Goal: Use online tool/utility: Utilize a website feature to perform a specific function

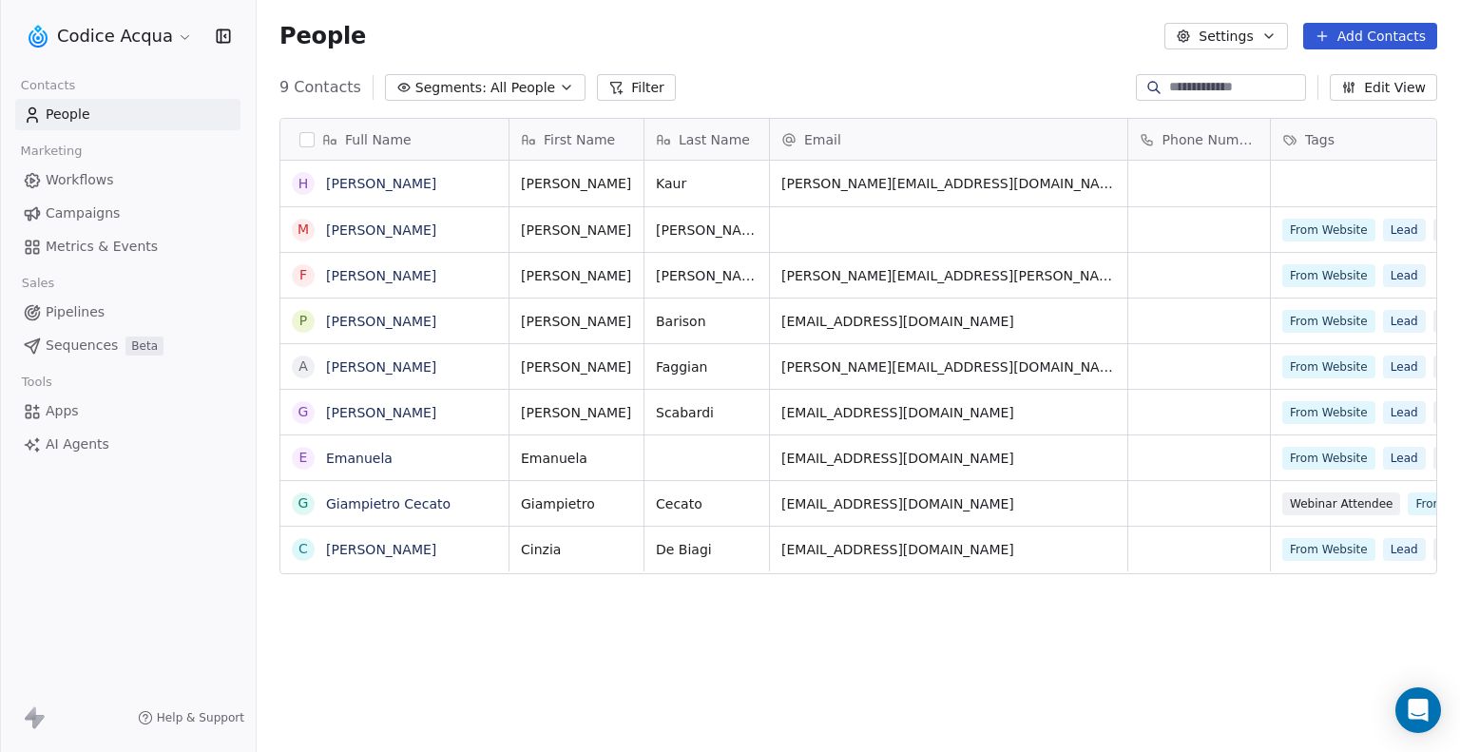
scroll to position [647, 1188]
click at [380, 180] on link "[PERSON_NAME]" at bounding box center [381, 183] width 110 height 15
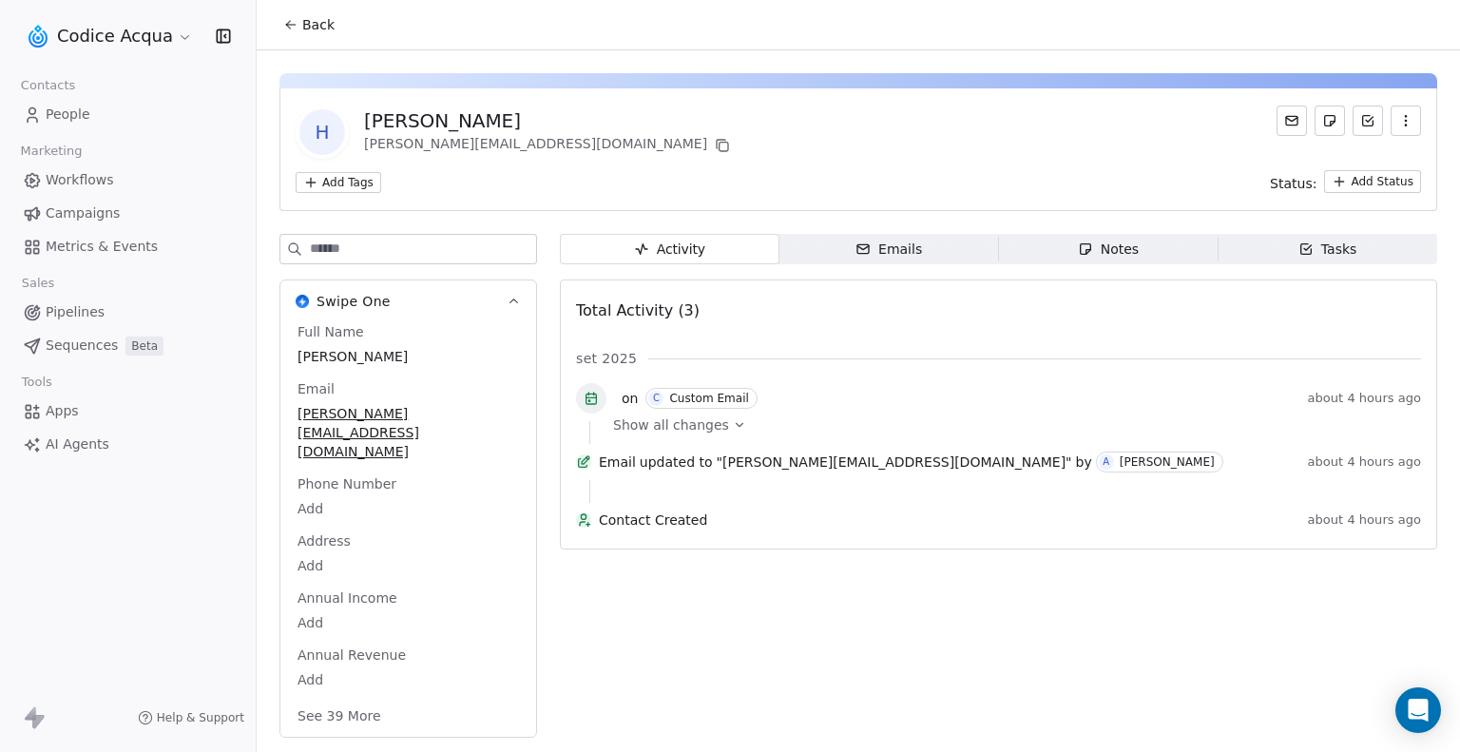
click at [899, 257] on div "Emails" at bounding box center [889, 250] width 67 height 20
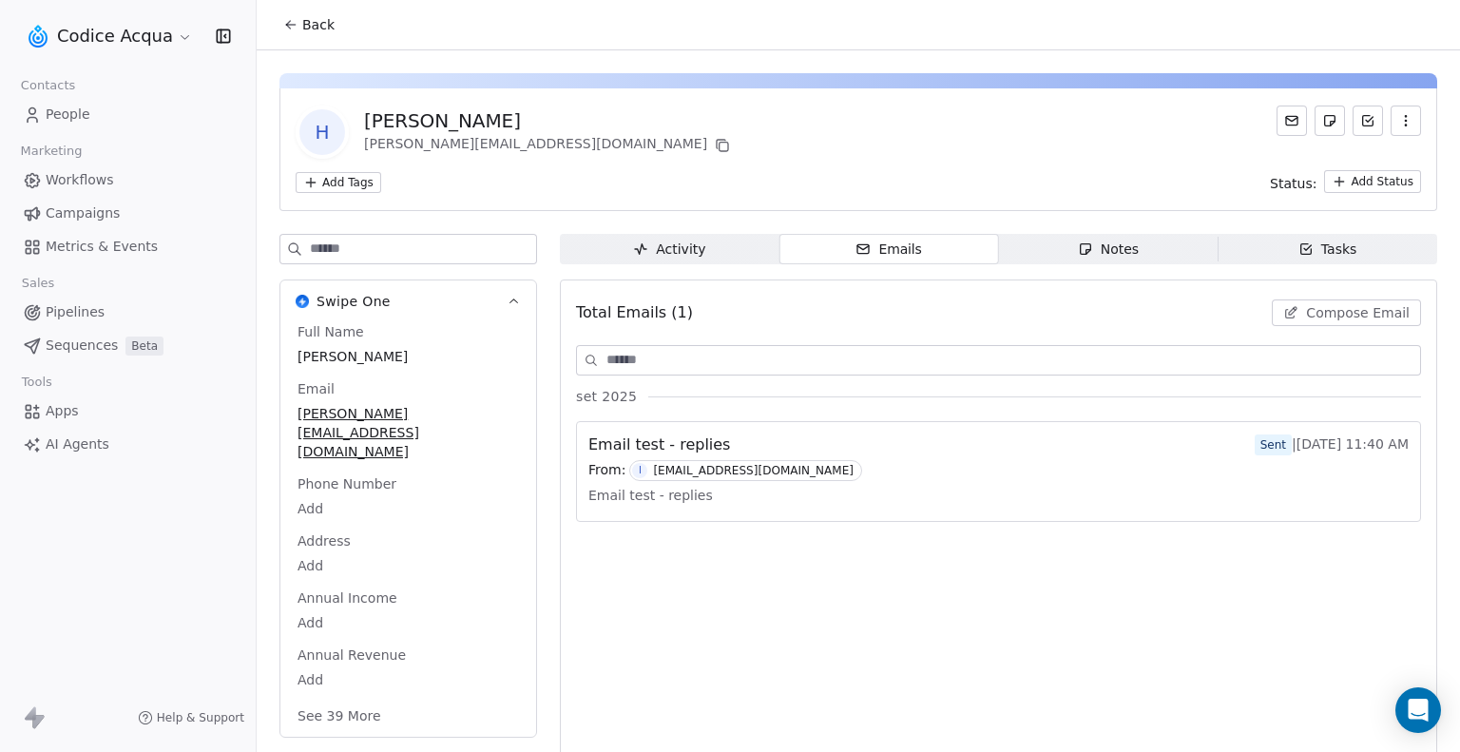
click at [78, 440] on span "AI Agents" at bounding box center [78, 445] width 64 height 20
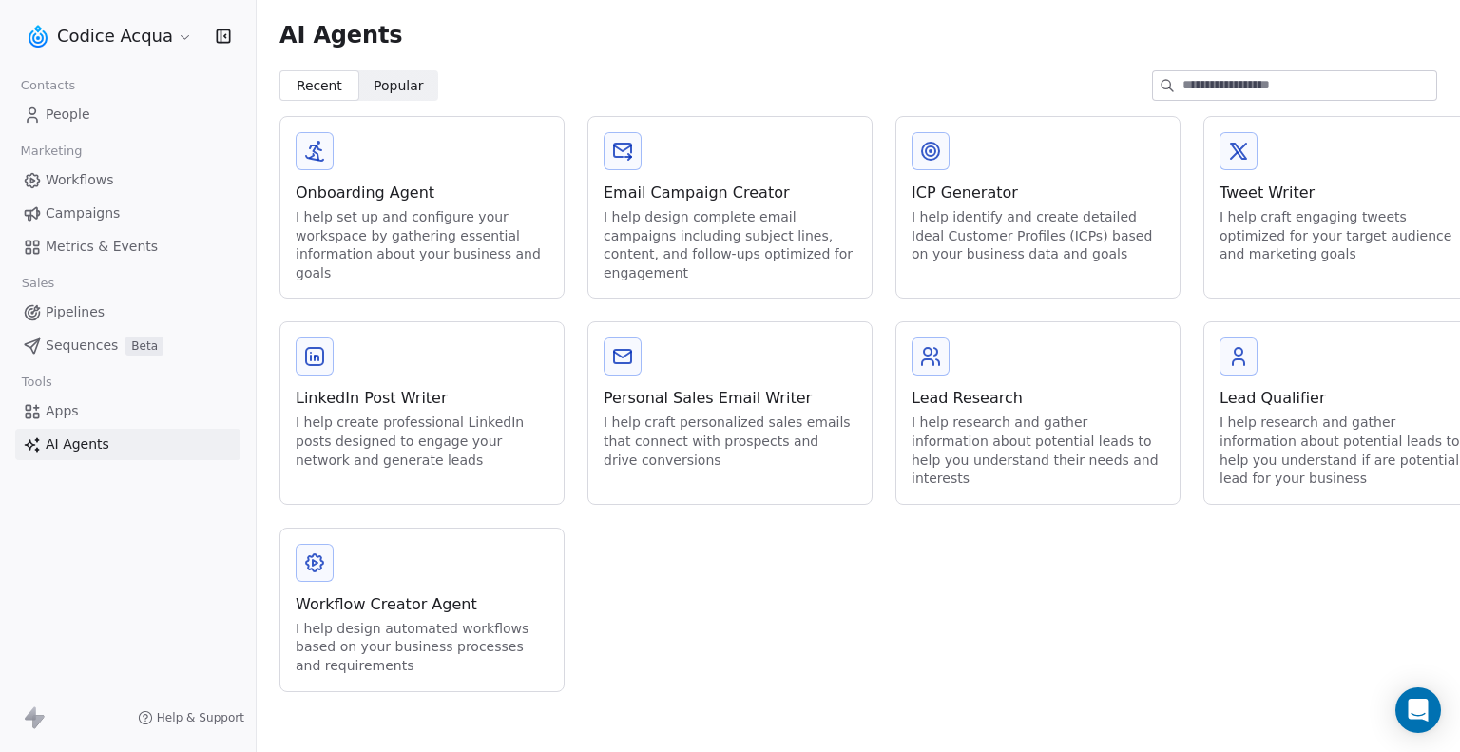
click at [380, 81] on span "Popular" at bounding box center [399, 86] width 50 height 20
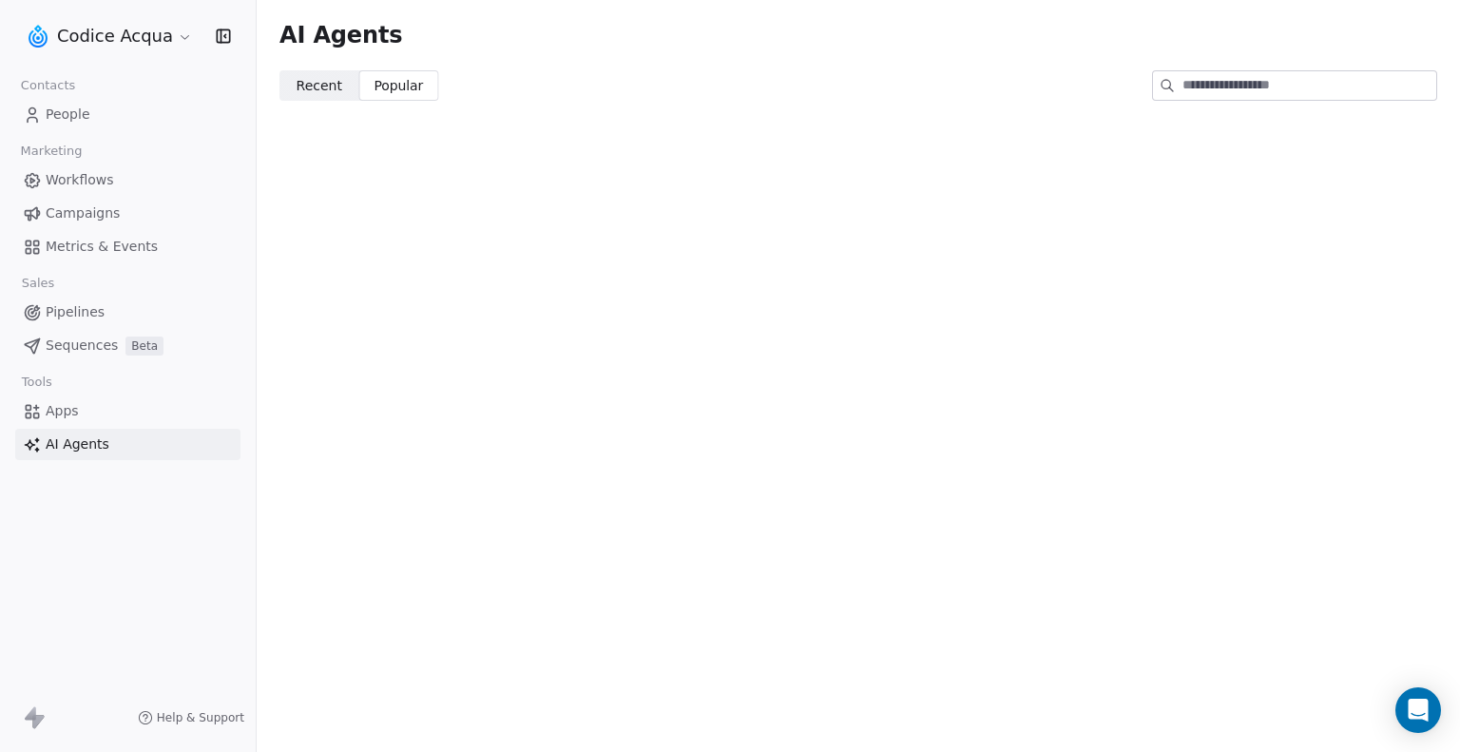
click at [316, 90] on span "Recent" at bounding box center [320, 86] width 46 height 20
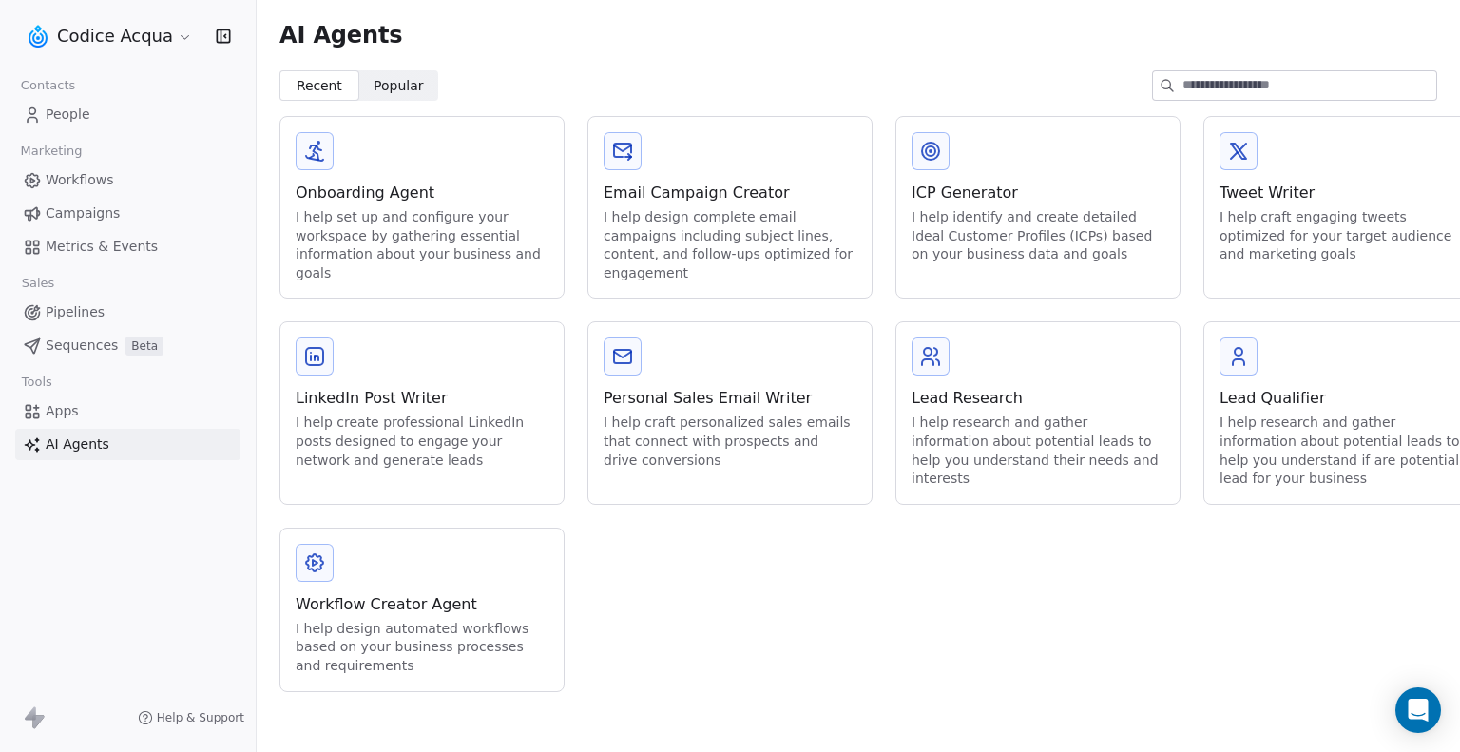
click at [465, 620] on div "I help design automated workflows based on your business processes and requirem…" at bounding box center [422, 648] width 253 height 56
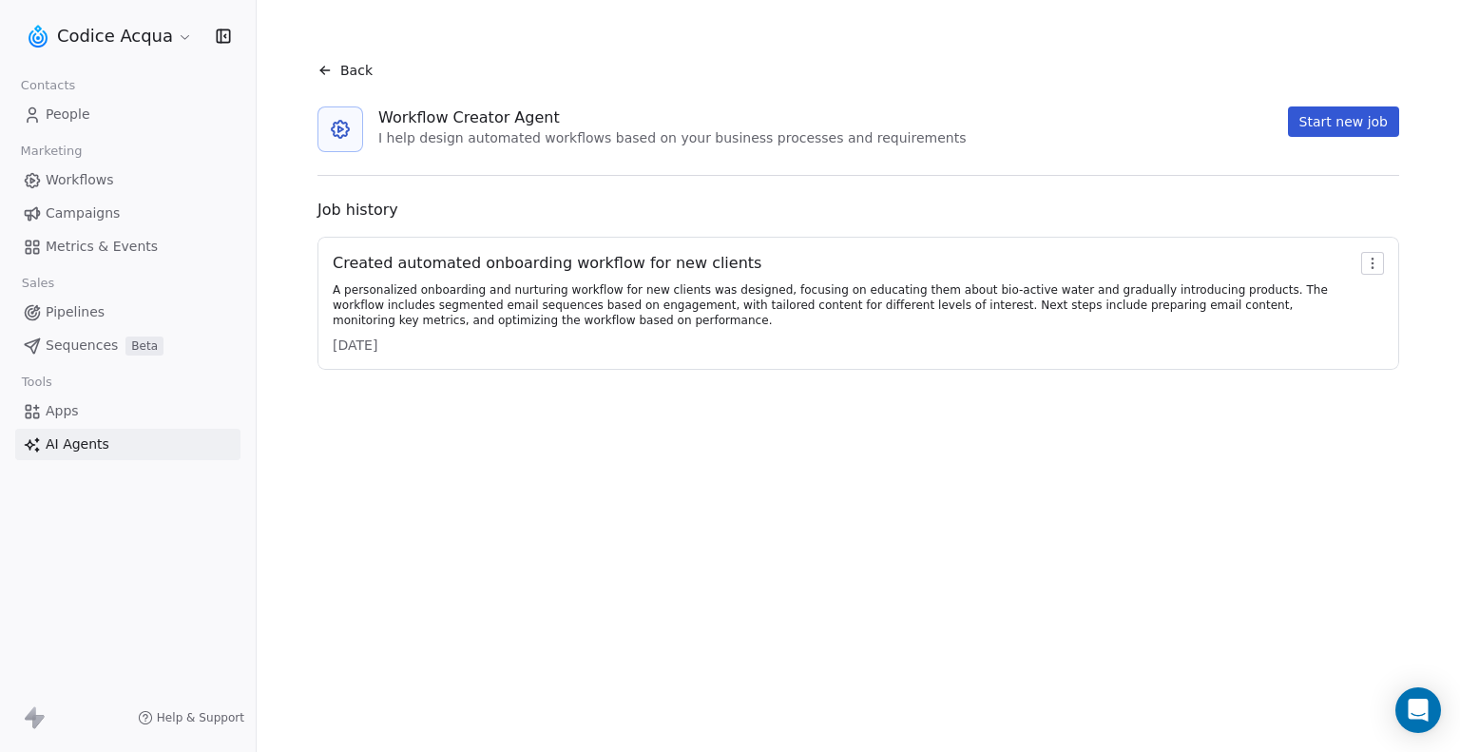
click at [1371, 265] on html "Codice Acqua Contacts People Marketing Workflows Campaigns Metrics & Events Sal…" at bounding box center [730, 376] width 1460 height 752
click at [141, 249] on html "Codice Acqua Contacts People Marketing Workflows Campaigns Metrics & Events Sal…" at bounding box center [730, 376] width 1460 height 752
click at [126, 252] on span "Metrics & Events" at bounding box center [102, 247] width 112 height 20
